Goal: Transaction & Acquisition: Purchase product/service

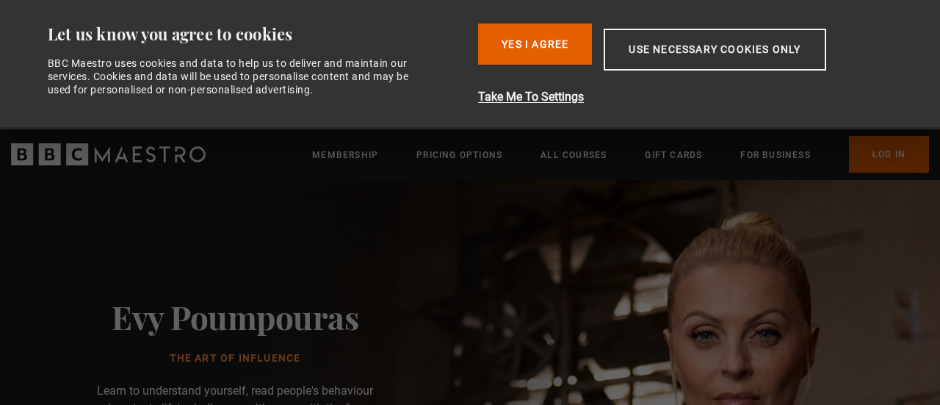
drag, startPoint x: 737, startPoint y: 49, endPoint x: 660, endPoint y: 79, distance: 83.2
click at [737, 48] on button "Use necessary cookies only" at bounding box center [715, 50] width 222 height 42
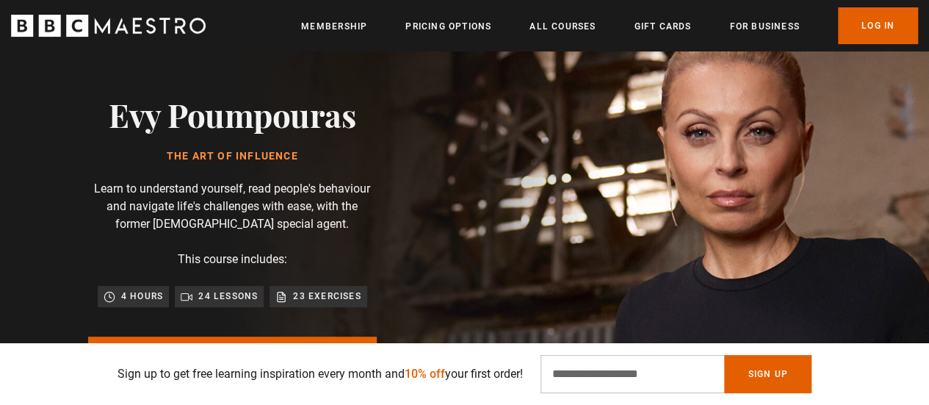
scroll to position [220, 0]
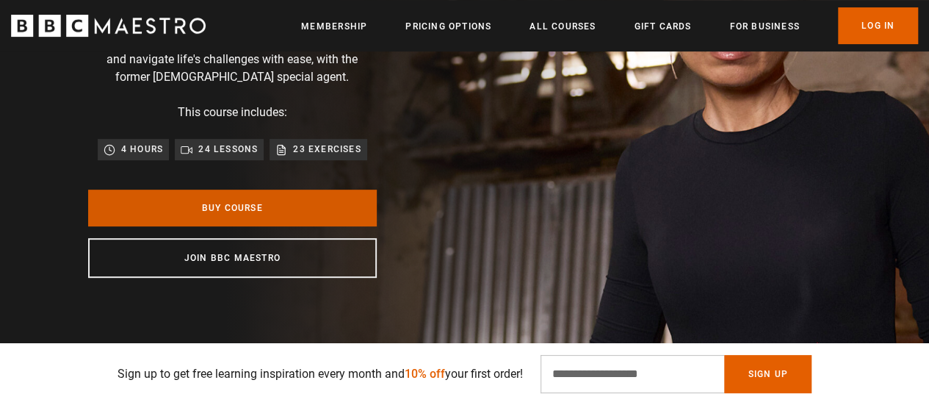
click at [260, 206] on link "Buy Course" at bounding box center [232, 207] width 289 height 37
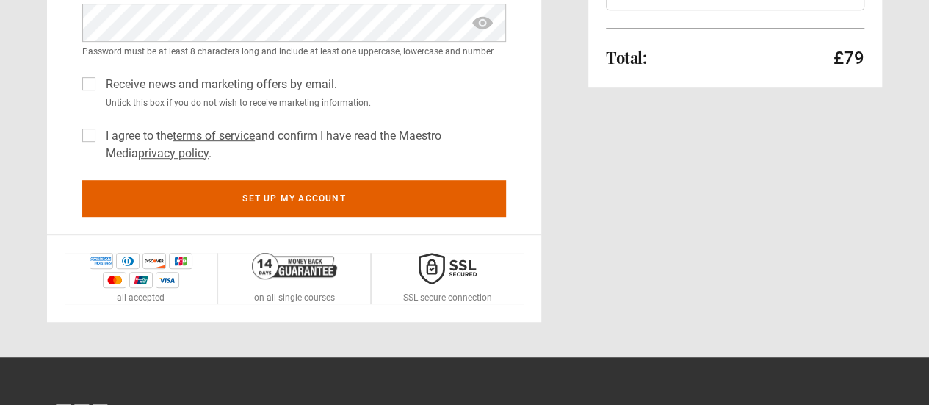
scroll to position [220, 0]
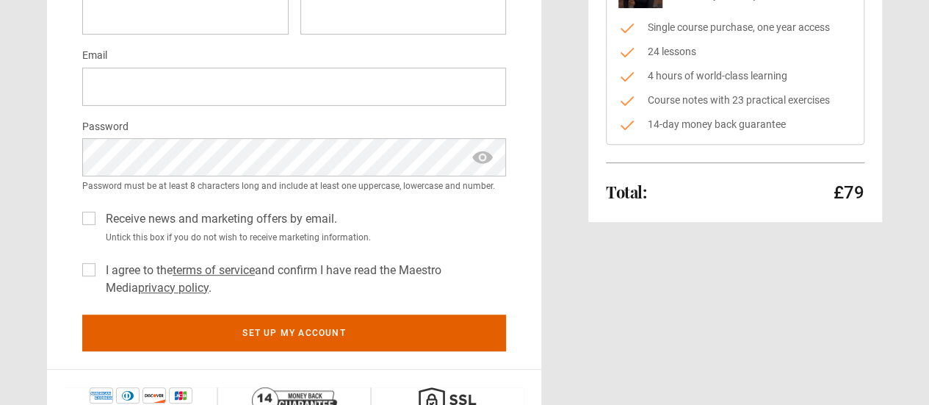
click at [100, 214] on label "Receive news and marketing offers by email." at bounding box center [218, 219] width 237 height 18
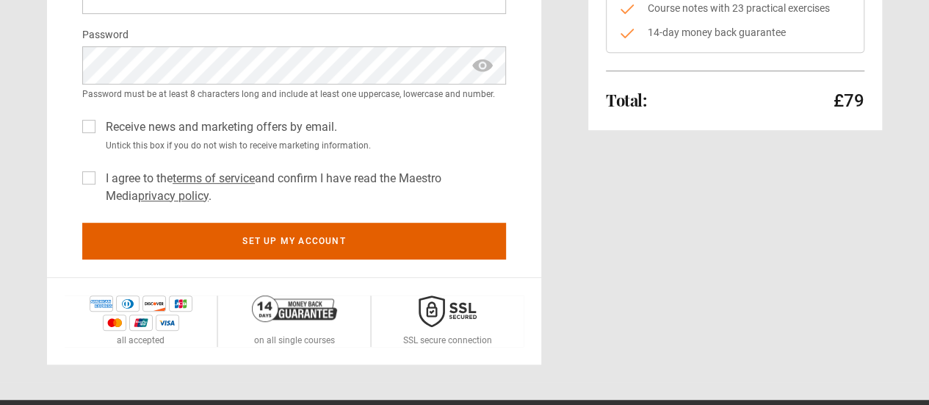
scroll to position [0, 0]
